Goal: Transaction & Acquisition: Purchase product/service

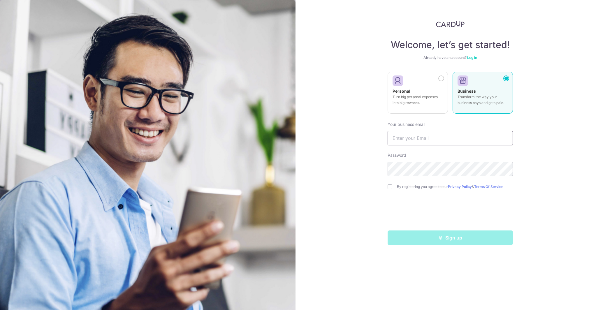
click at [420, 138] on input "text" at bounding box center [450, 138] width 125 height 15
type input "[PERSON_NAME][EMAIL_ADDRESS][DOMAIN_NAME]"
click at [391, 187] on input "checkbox" at bounding box center [390, 187] width 5 height 5
checkbox input "true"
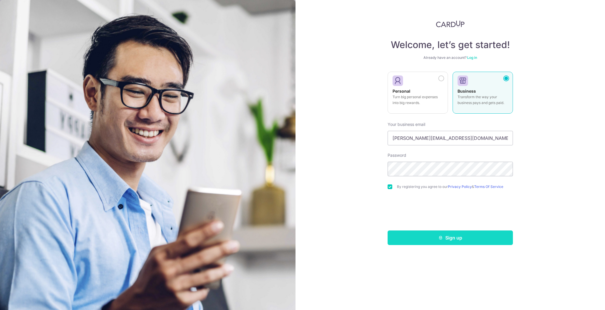
click at [455, 240] on button "Sign up" at bounding box center [450, 238] width 125 height 15
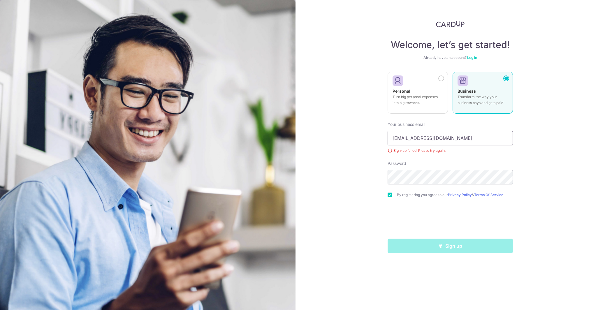
click at [405, 139] on input "[EMAIL_ADDRESS][DOMAIN_NAME]" at bounding box center [450, 138] width 125 height 15
click at [405, 139] on input "ben83332223@gmail.com" at bounding box center [450, 138] width 125 height 15
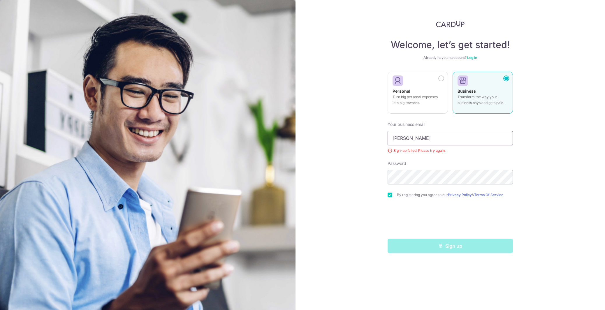
type input "benjamin@urbanmotors.com.sg"
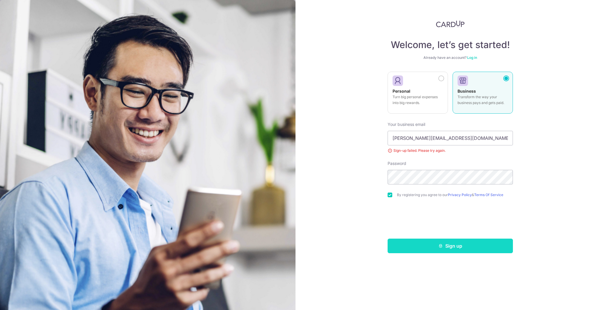
click at [450, 243] on button "Sign up" at bounding box center [450, 246] width 125 height 15
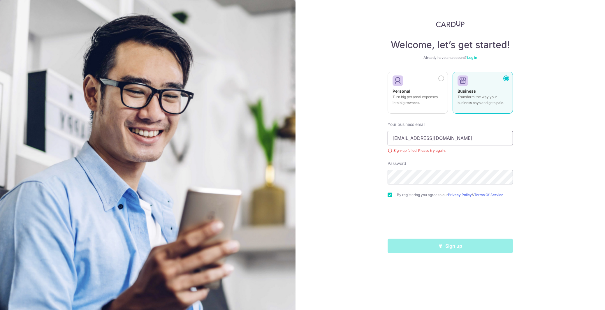
click at [430, 138] on input "[EMAIL_ADDRESS][DOMAIN_NAME]" at bounding box center [450, 138] width 125 height 15
click at [423, 135] on input "[EMAIL_ADDRESS][DOMAIN_NAME]" at bounding box center [450, 138] width 125 height 15
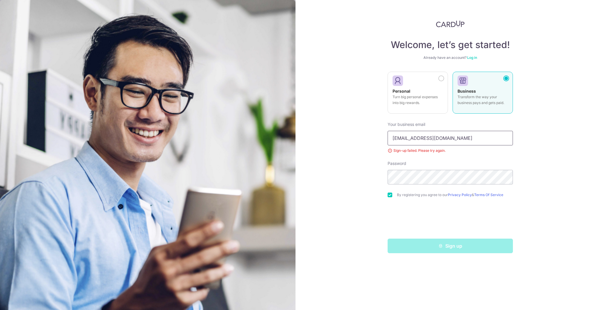
paste input "jamin@taihuat"
type input "benjamin@taihuat.com"
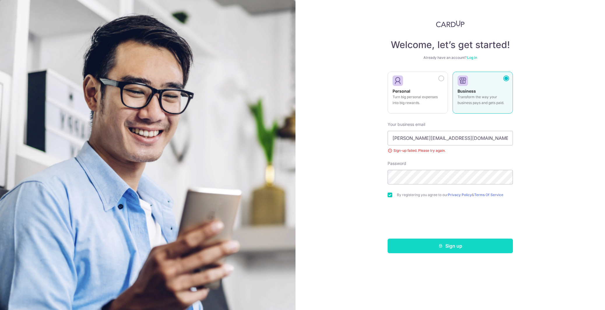
click at [447, 244] on button "Sign up" at bounding box center [450, 246] width 125 height 15
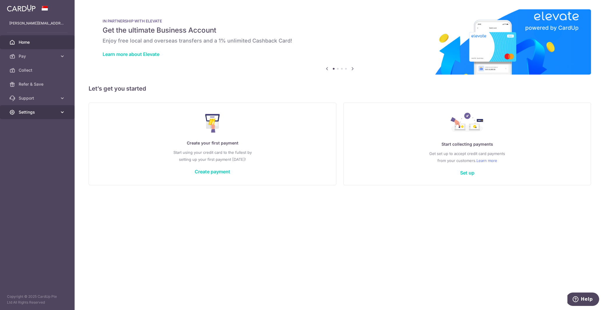
click at [50, 111] on span "Settings" at bounding box center [38, 112] width 38 height 6
click at [36, 126] on span "Account" at bounding box center [38, 126] width 38 height 6
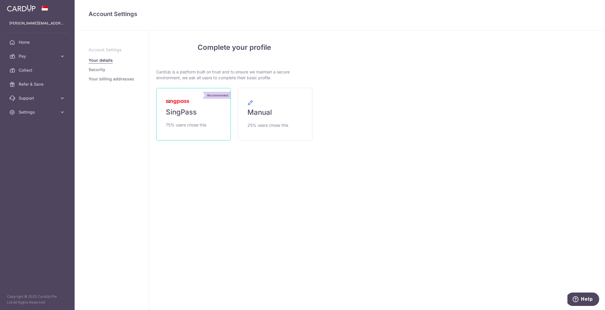
click at [210, 122] on link "Recommended SingPass 75% users chose this" at bounding box center [193, 114] width 75 height 52
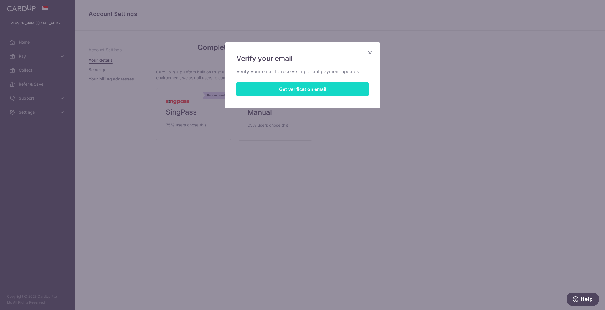
click at [293, 94] on button "Get verification email" at bounding box center [303, 89] width 132 height 15
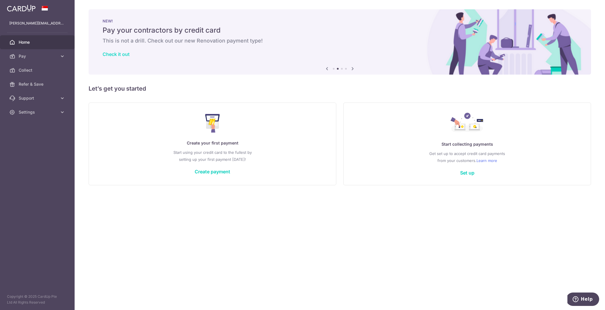
click at [121, 55] on link "Check it out" at bounding box center [116, 54] width 27 height 6
click at [52, 55] on span "Pay" at bounding box center [38, 56] width 38 height 6
click at [32, 70] on span "Payments" at bounding box center [38, 70] width 38 height 6
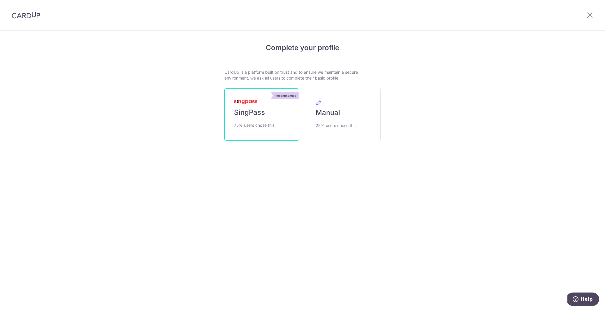
click at [253, 103] on img at bounding box center [245, 102] width 23 height 4
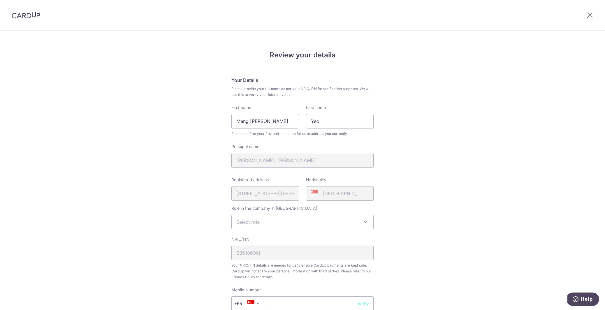
scroll to position [122, 0]
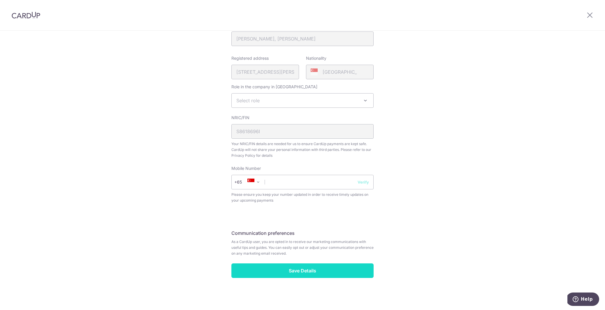
click at [313, 268] on input "Save Details" at bounding box center [303, 271] width 142 height 15
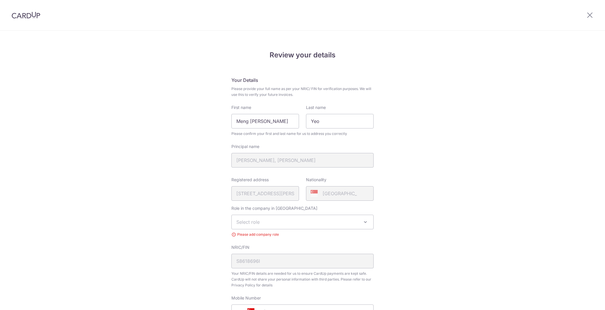
scroll to position [138, 0]
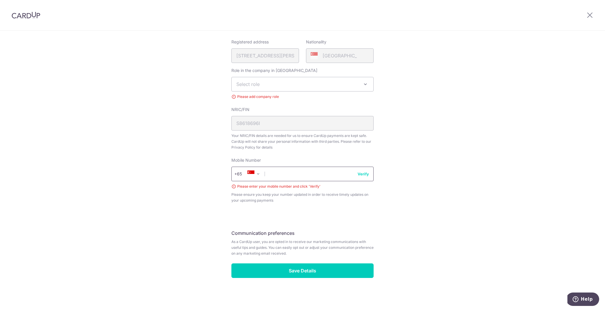
click at [294, 176] on input "text" at bounding box center [303, 174] width 142 height 15
type input "83332223"
click at [286, 85] on span "Select role" at bounding box center [303, 84] width 142 height 14
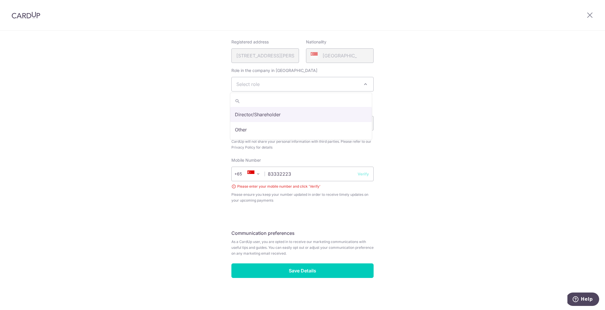
select select "director"
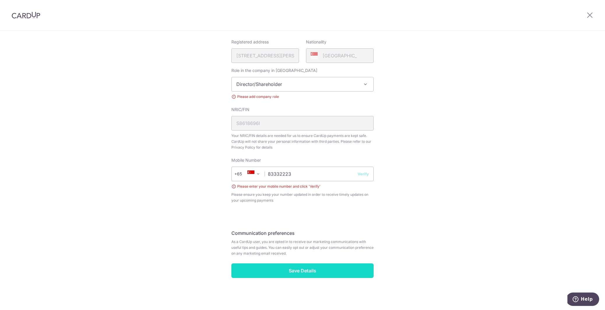
click at [297, 270] on input "Save Details" at bounding box center [303, 271] width 142 height 15
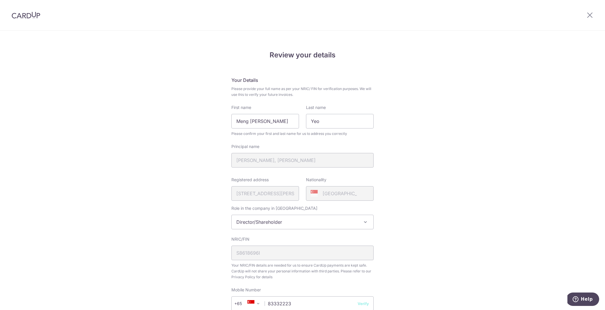
scroll to position [130, 0]
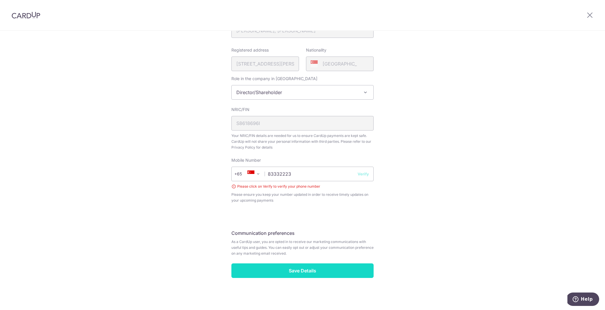
click at [301, 271] on input "Save Details" at bounding box center [303, 271] width 142 height 15
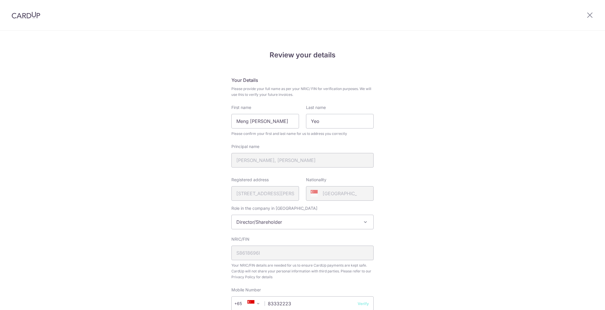
scroll to position [130, 0]
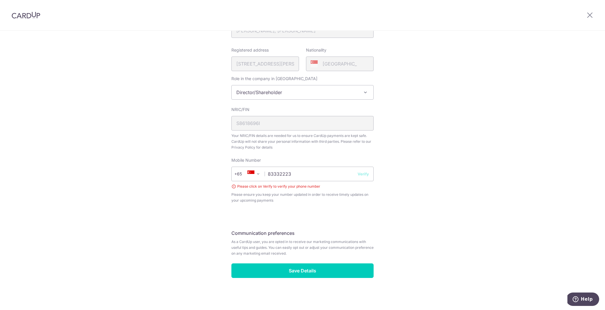
click at [359, 174] on button "Verify" at bounding box center [363, 174] width 11 height 6
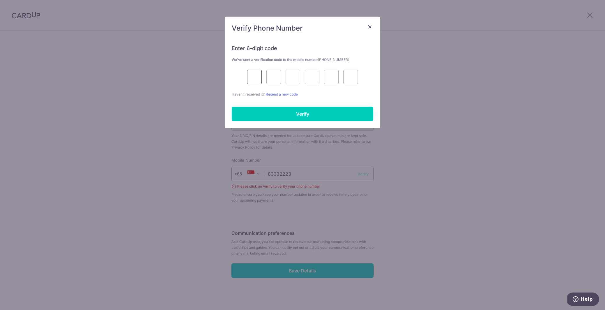
click at [253, 75] on input "text" at bounding box center [254, 77] width 15 height 15
type input "6"
type input "4"
type input "0"
type input "2"
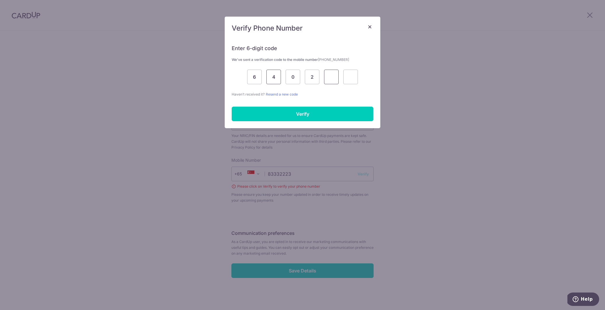
type input "6"
type input "5"
click at [290, 114] on input "Verify" at bounding box center [303, 114] width 142 height 15
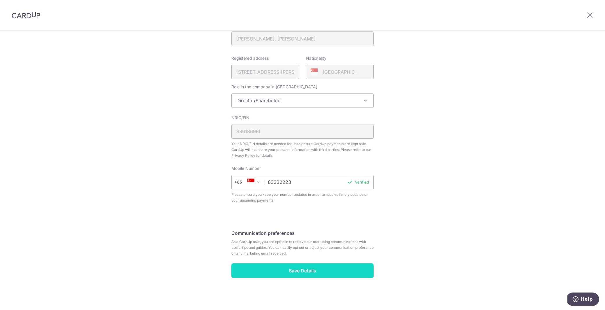
click at [299, 272] on input "Save Details" at bounding box center [303, 271] width 142 height 15
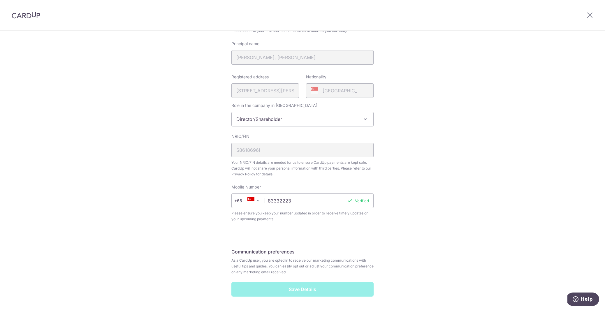
scroll to position [103, 0]
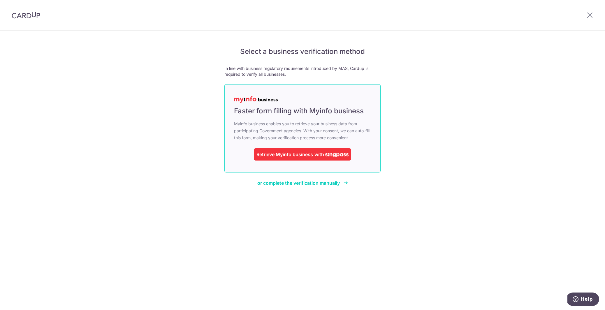
click at [285, 155] on div "Retrieve Myinfo business" at bounding box center [285, 154] width 57 height 7
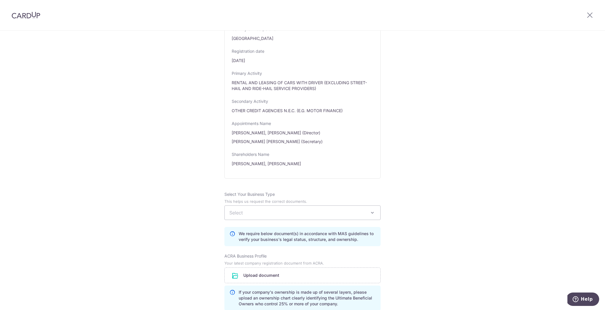
scroll to position [244, 0]
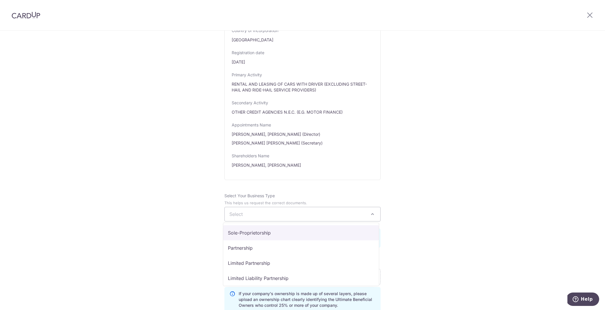
click at [260, 212] on span "Select" at bounding box center [303, 214] width 156 height 14
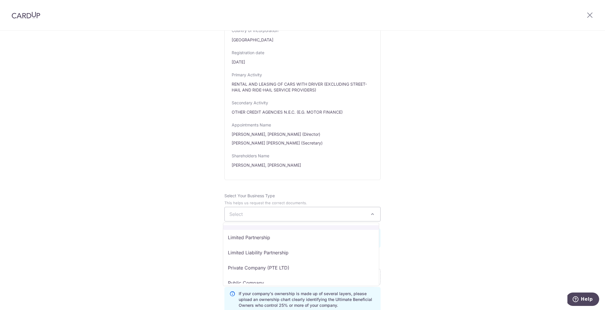
scroll to position [28, 0]
select select "Private Company (PTE LTD)"
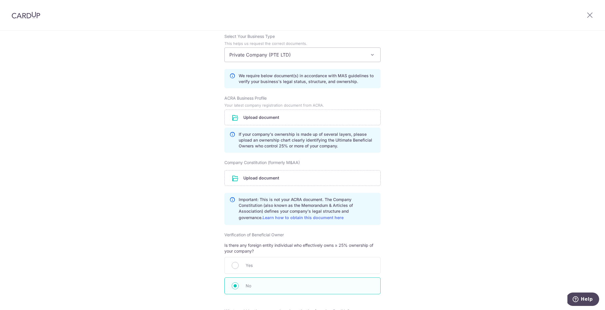
scroll to position [389, 0]
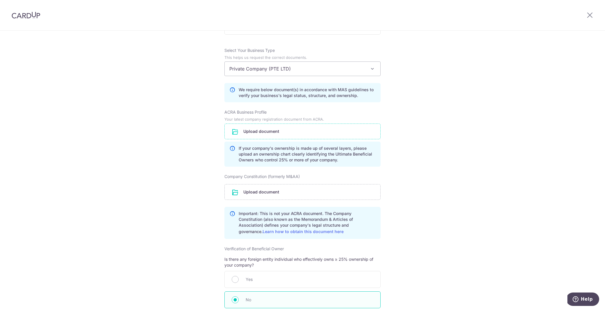
click at [264, 131] on input "file" at bounding box center [303, 131] width 156 height 15
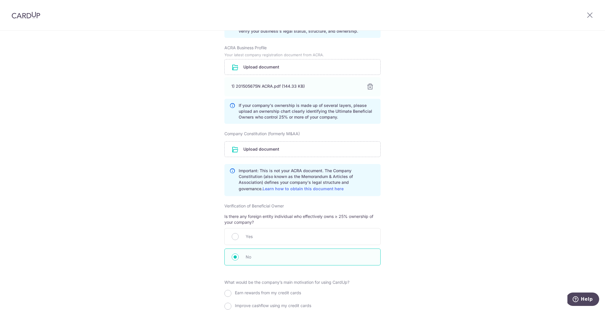
scroll to position [478, 0]
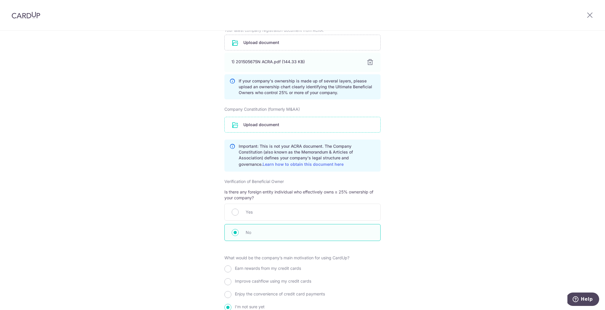
click at [269, 127] on input "file" at bounding box center [303, 124] width 156 height 15
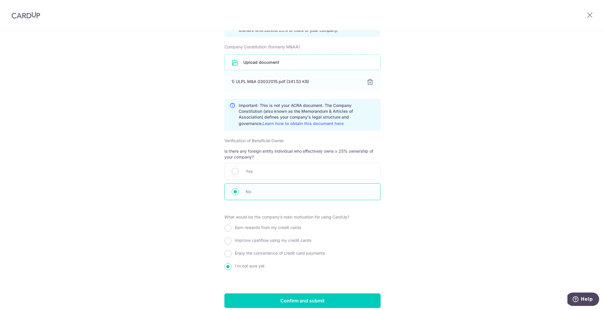
scroll to position [566, 0]
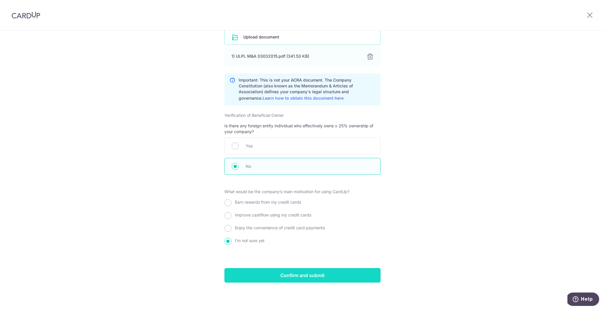
click at [299, 276] on input "Confirm and submit" at bounding box center [303, 275] width 156 height 15
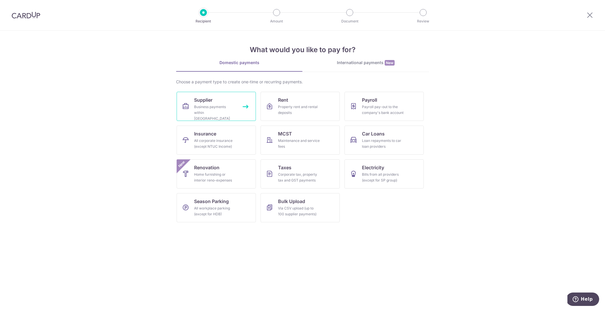
click at [238, 106] on link "Supplier Business payments within [GEOGRAPHIC_DATA]" at bounding box center [216, 106] width 79 height 29
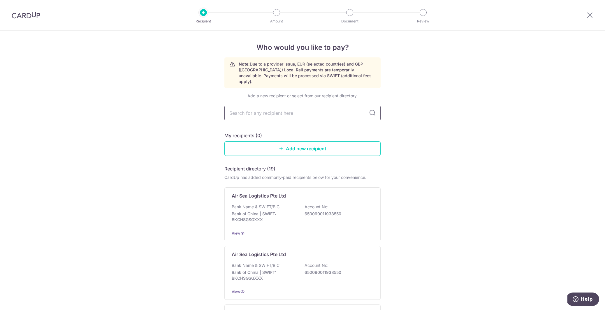
click at [240, 106] on input "text" at bounding box center [303, 113] width 156 height 15
paste input "ASSURE (SINGAPORE) PTE LTD"
type input "ASSURE (SINGAPORE) PTE LTD"
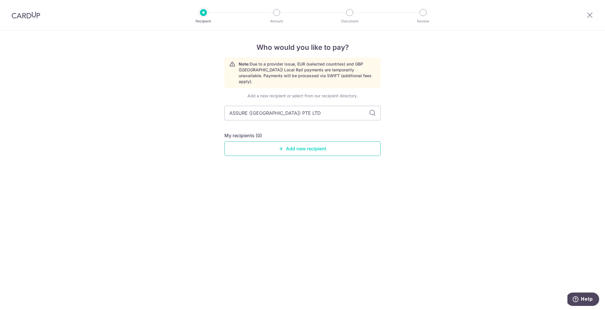
click at [323, 141] on link "Add new recipient" at bounding box center [303, 148] width 156 height 15
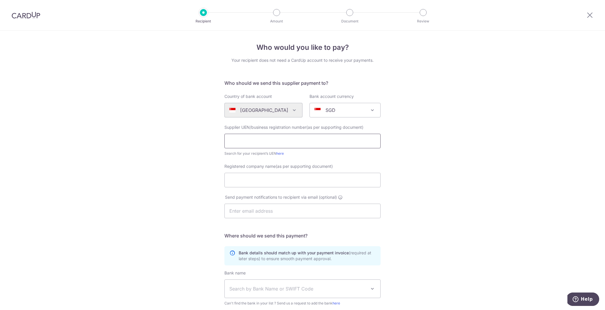
click at [253, 139] on input "text" at bounding box center [303, 141] width 156 height 15
paste input "201610162R"
type input "201610162R"
click at [232, 181] on input "Registered company name(as per supporting document)" at bounding box center [303, 180] width 156 height 15
click at [252, 180] on input "Registered company name(as per supporting document)" at bounding box center [303, 180] width 156 height 15
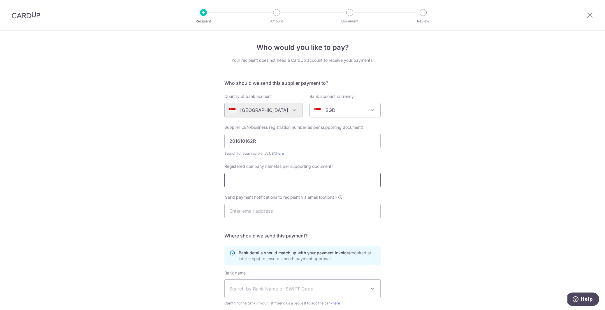
click at [252, 180] on input "Registered company name(as per supporting document)" at bounding box center [303, 180] width 156 height 15
paste input "ASSURE (SINGAPORE) PTE LTD"
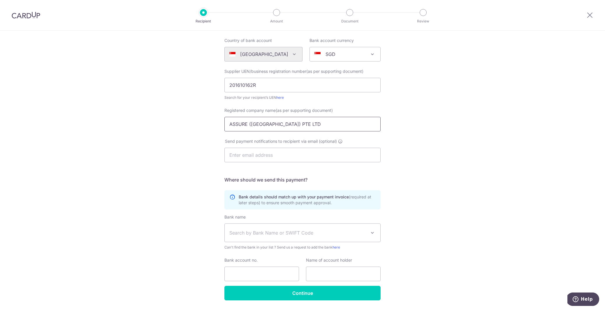
scroll to position [58, 0]
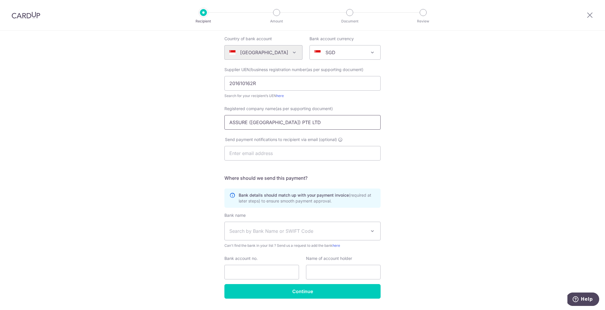
type input "ASSURE (SINGAPORE) PTE LTD"
click at [276, 154] on input "text" at bounding box center [303, 153] width 156 height 15
type input "benjamin@urbanmotors.com.sg"
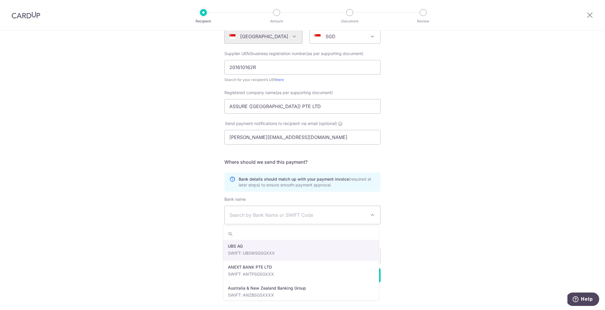
click at [262, 218] on span "Search by Bank Name or SWIFT Code" at bounding box center [298, 215] width 137 height 7
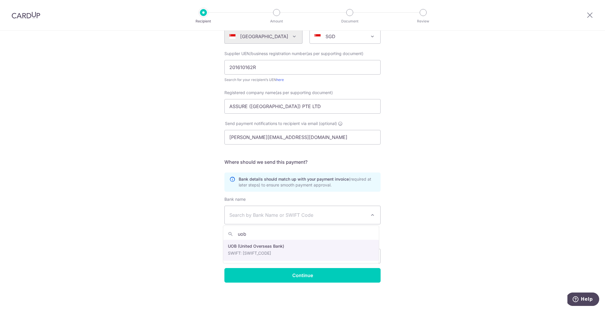
type input "uob"
select select "18"
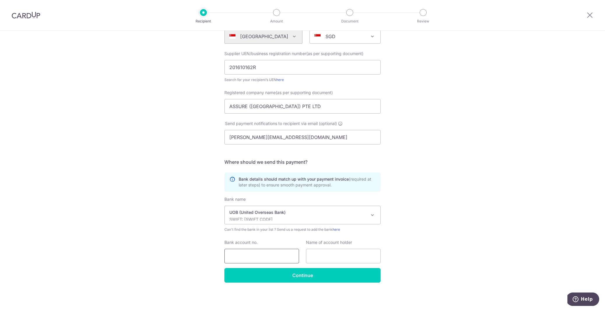
click at [247, 258] on input "Bank account no." at bounding box center [262, 256] width 75 height 15
paste input "366-322-639-6"
click at [239, 255] on input "366-322-639-6" at bounding box center [262, 256] width 75 height 15
type input "3663226396"
click at [355, 254] on input "text" at bounding box center [343, 256] width 75 height 15
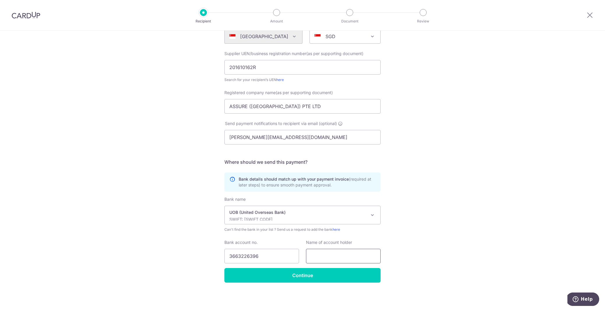
click at [355, 254] on input "text" at bounding box center [343, 256] width 75 height 15
paste input "Assure (Singapore) Pte. Ltd."
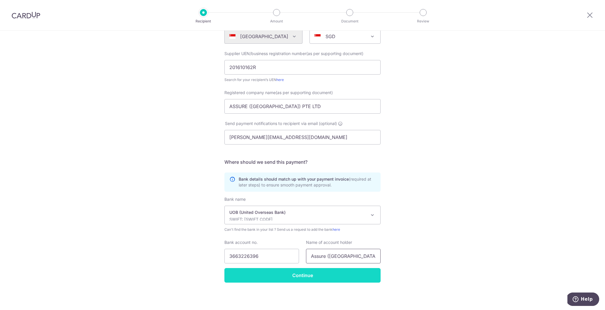
type input "Assure (Singapore) Pte. Ltd."
click at [310, 272] on input "Continue" at bounding box center [303, 275] width 156 height 15
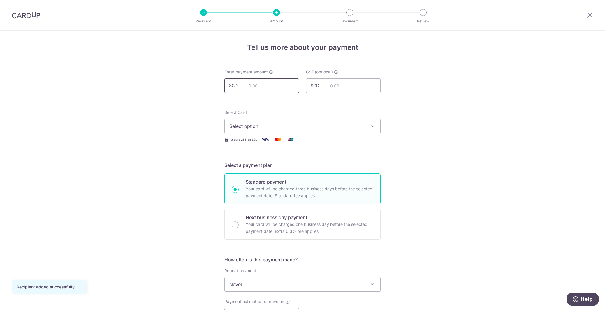
click at [259, 85] on input "text" at bounding box center [262, 85] width 75 height 15
type input "13,000.00"
click at [177, 99] on div "Tell us more about your payment Enter payment amount SGD 13,000.00 13000.00 GST…" at bounding box center [302, 314] width 605 height 567
click at [270, 126] on span "Select option" at bounding box center [298, 126] width 136 height 7
click at [240, 141] on span "Add credit card" at bounding box center [308, 143] width 136 height 6
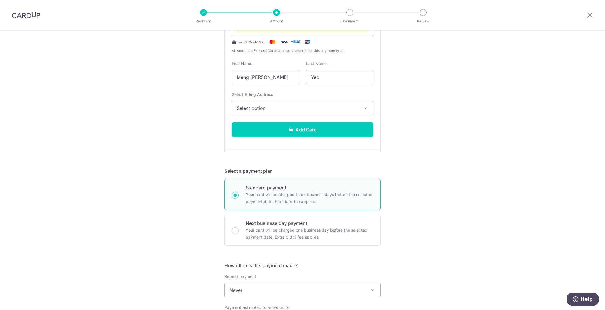
scroll to position [149, 0]
click at [307, 108] on span "Select option" at bounding box center [297, 107] width 121 height 7
click at [171, 121] on div "Tell us more about your payment Enter payment amount SGD 13,000.00 13000.00 GST…" at bounding box center [302, 242] width 605 height 721
click at [304, 127] on button "Add Card" at bounding box center [303, 129] width 142 height 15
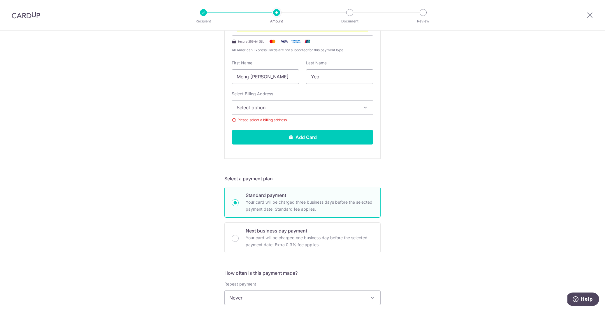
click at [296, 105] on span "Select option" at bounding box center [297, 107] width 121 height 7
click at [281, 121] on span "Add Billing Address" at bounding box center [307, 124] width 121 height 6
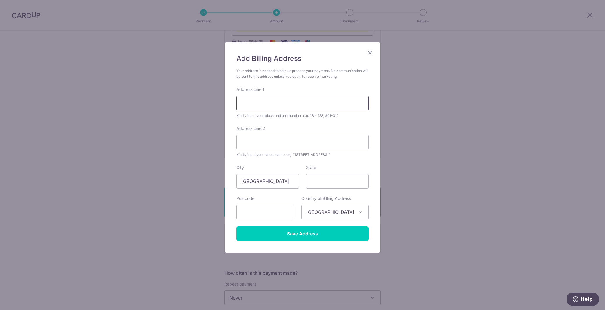
click at [283, 107] on input "Address Line 1" at bounding box center [303, 103] width 132 height 15
type input "65 CHULIA STREET #42-06 OCBC CENTER"
type input "049513"
click at [295, 229] on input "Save Address" at bounding box center [303, 234] width 132 height 15
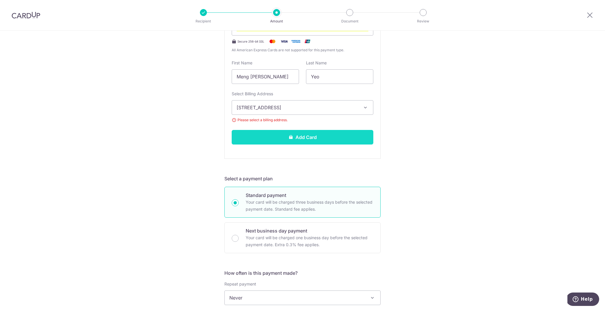
click at [314, 133] on button "Add Card" at bounding box center [303, 137] width 142 height 15
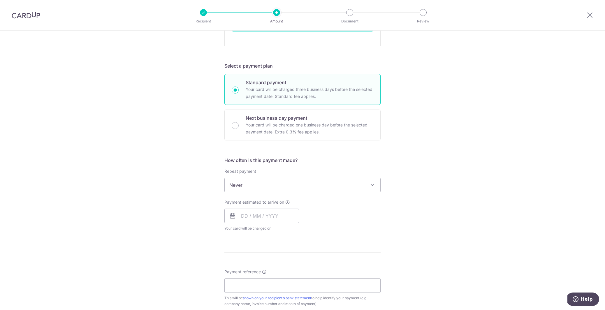
scroll to position [178, 0]
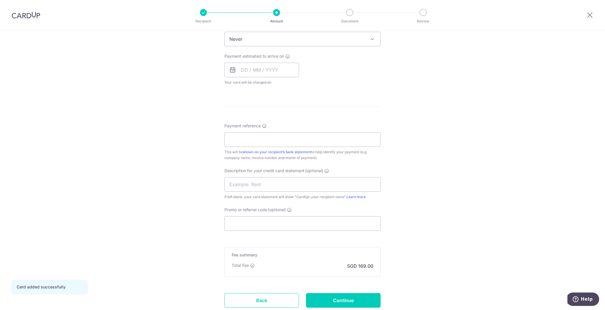
scroll to position [287, 0]
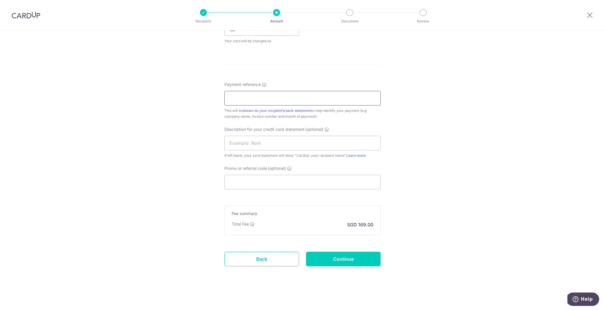
click at [236, 99] on input "Payment reference" at bounding box center [303, 98] width 156 height 15
paste input "DN20250800-099"
type input "DN20250800-099"
click at [261, 146] on input "text" at bounding box center [303, 143] width 156 height 15
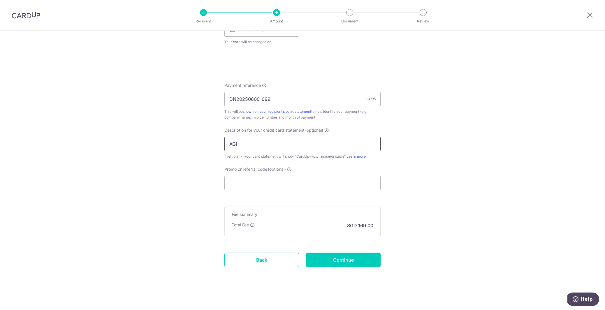
paste input "DN20250800-"
type input "AGI DN20250800"
click at [340, 259] on input "Continue" at bounding box center [343, 259] width 75 height 15
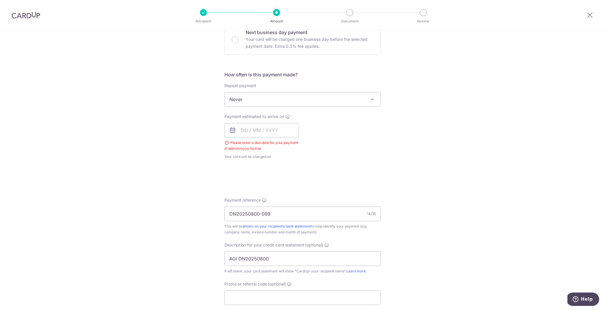
scroll to position [179, 0]
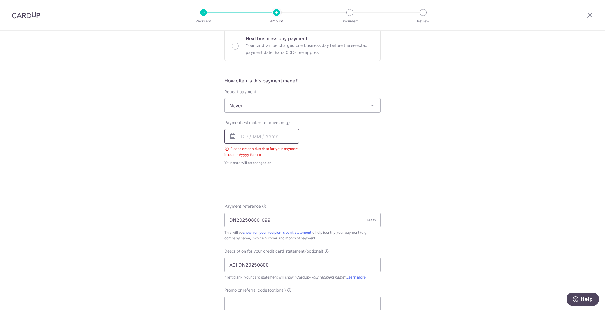
click at [242, 136] on input "text" at bounding box center [262, 136] width 75 height 15
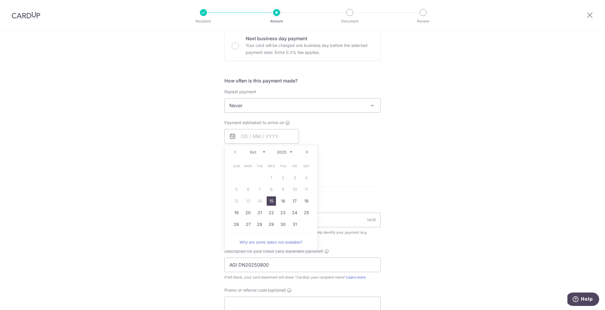
click at [269, 198] on link "15" at bounding box center [271, 201] width 9 height 9
type input "[DATE]"
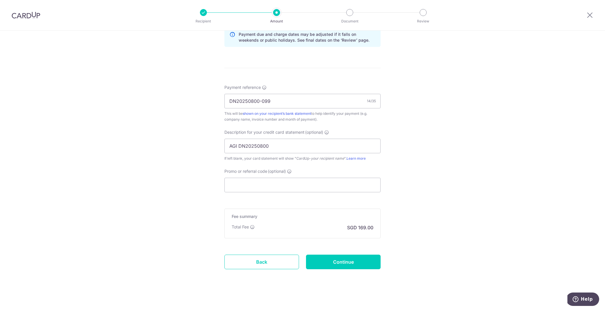
scroll to position [311, 0]
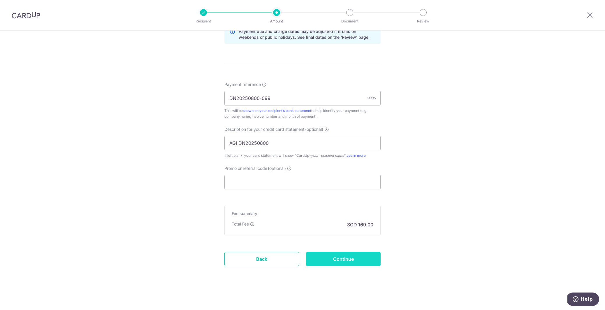
click at [363, 259] on input "Continue" at bounding box center [343, 259] width 75 height 15
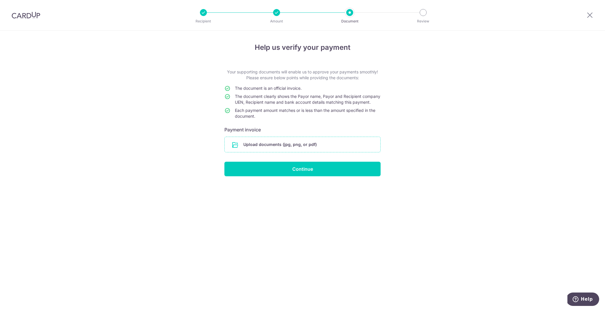
click at [249, 150] on input "file" at bounding box center [303, 144] width 156 height 15
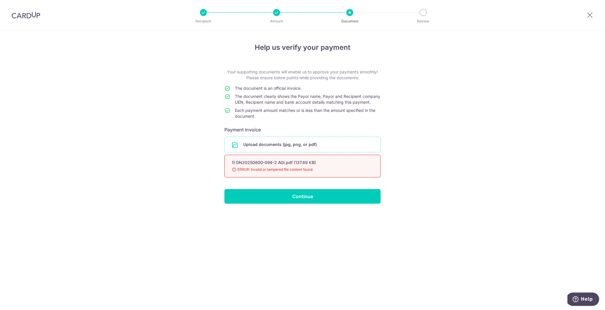
click at [274, 150] on input "file" at bounding box center [303, 144] width 156 height 15
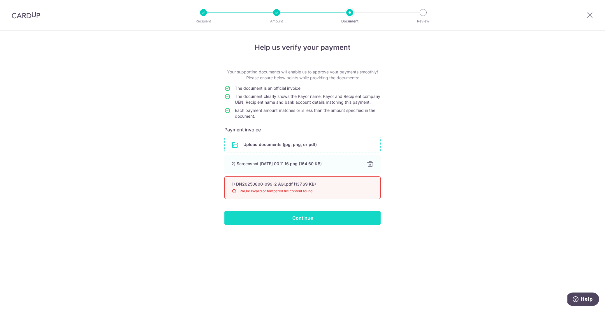
click at [295, 223] on input "Continue" at bounding box center [303, 218] width 156 height 15
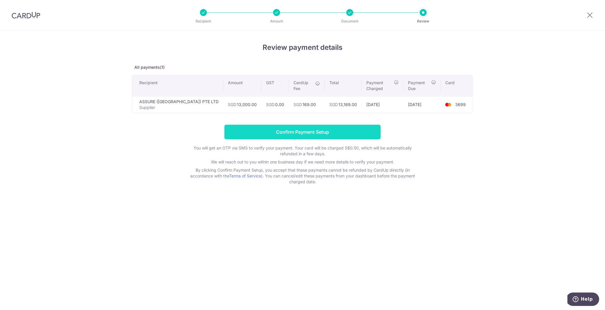
click at [299, 133] on input "Confirm Payment Setup" at bounding box center [303, 132] width 156 height 15
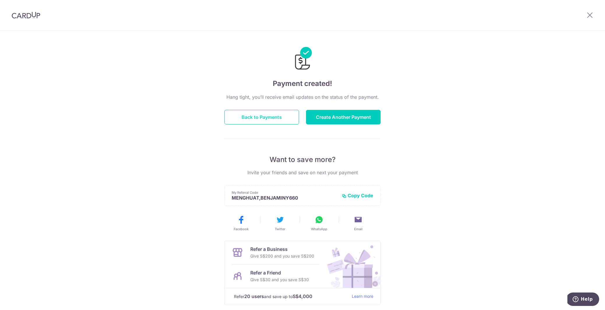
click at [250, 114] on button "Back to Payments" at bounding box center [262, 117] width 75 height 15
